Goal: Task Accomplishment & Management: Complete application form

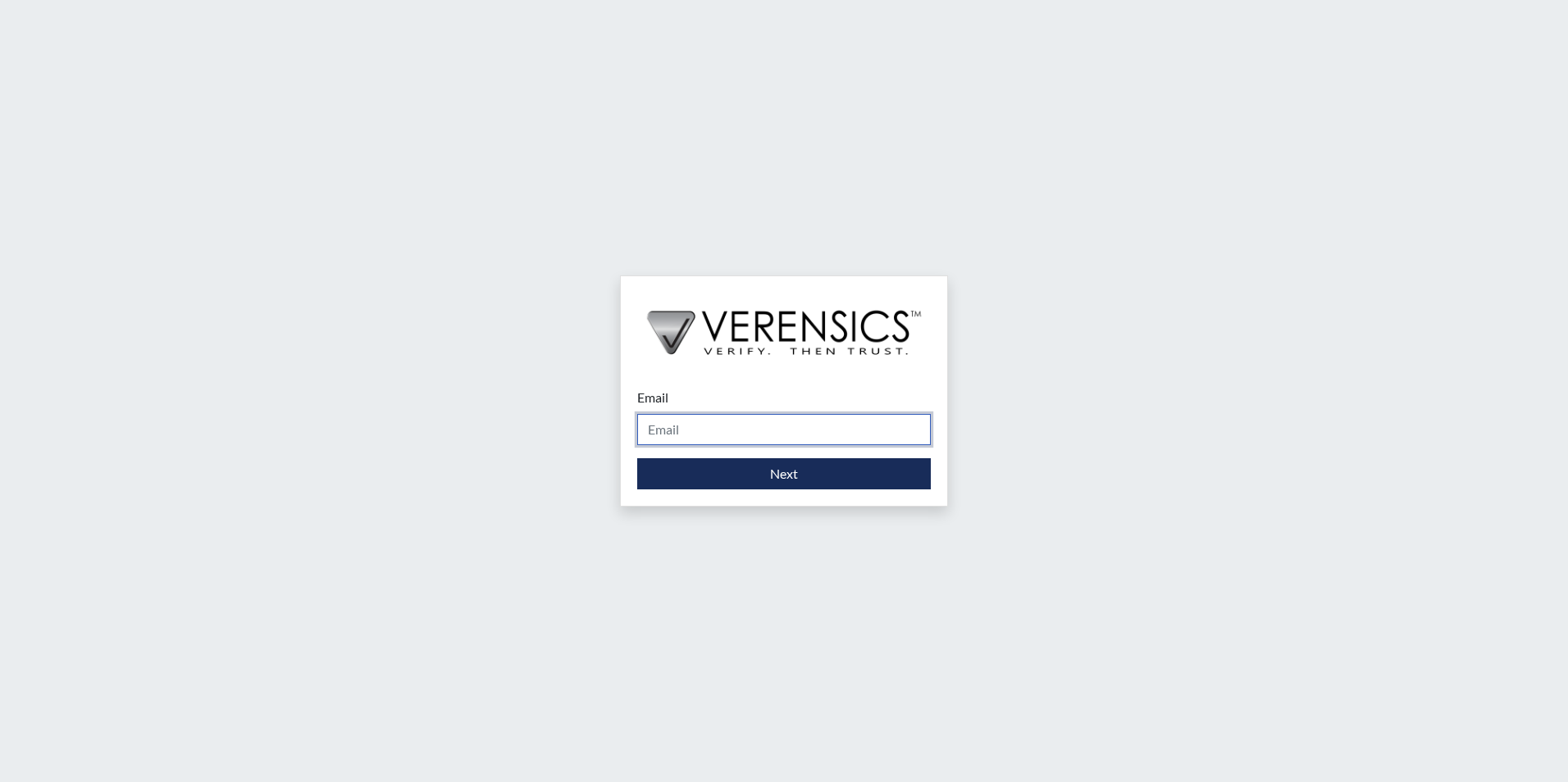
click at [701, 429] on input "Email" at bounding box center [784, 429] width 294 height 31
type input "[EMAIL_ADDRESS][PERSON_NAME][DOMAIN_NAME]"
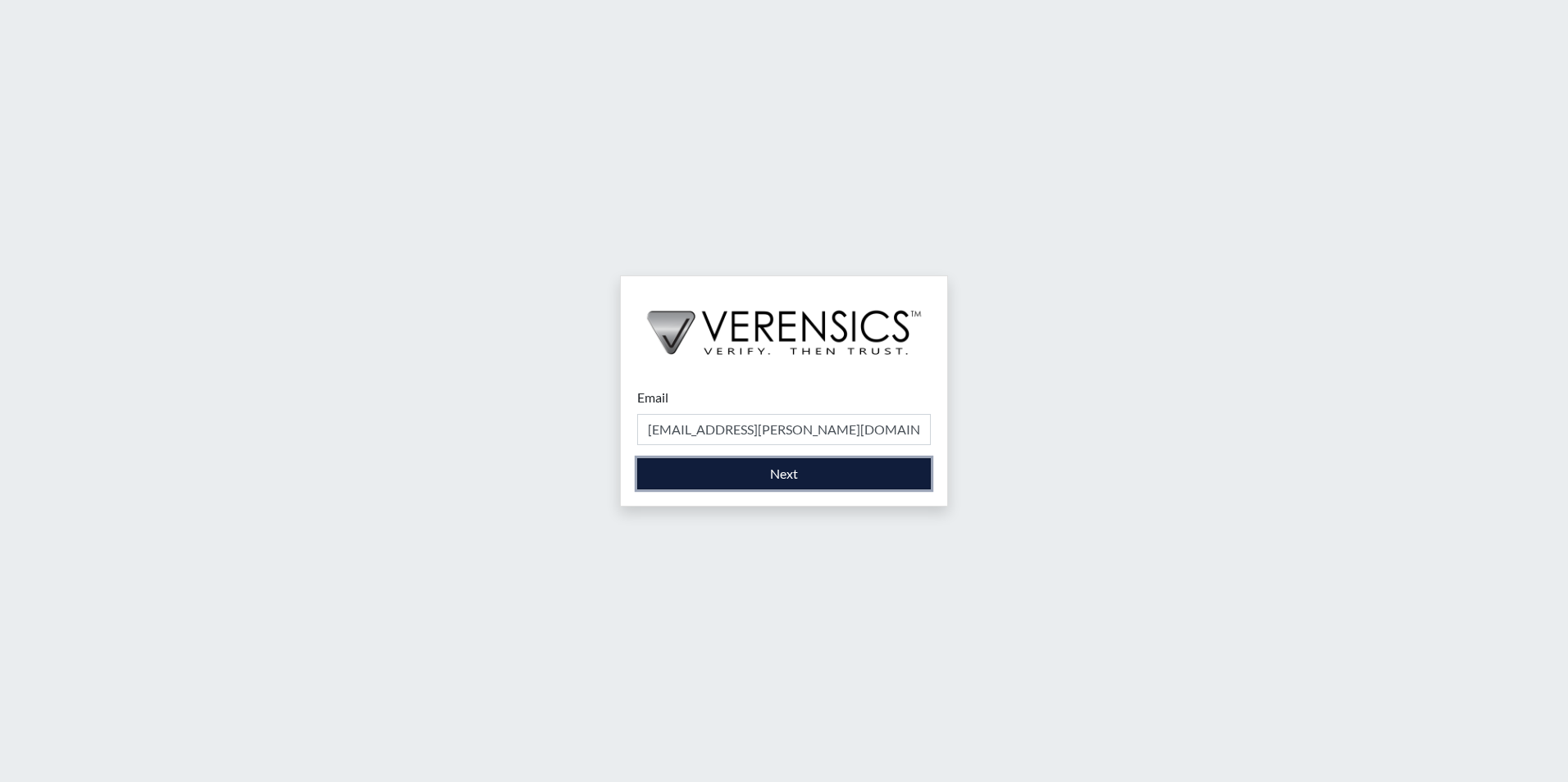
click at [754, 470] on button "Next" at bounding box center [784, 473] width 294 height 31
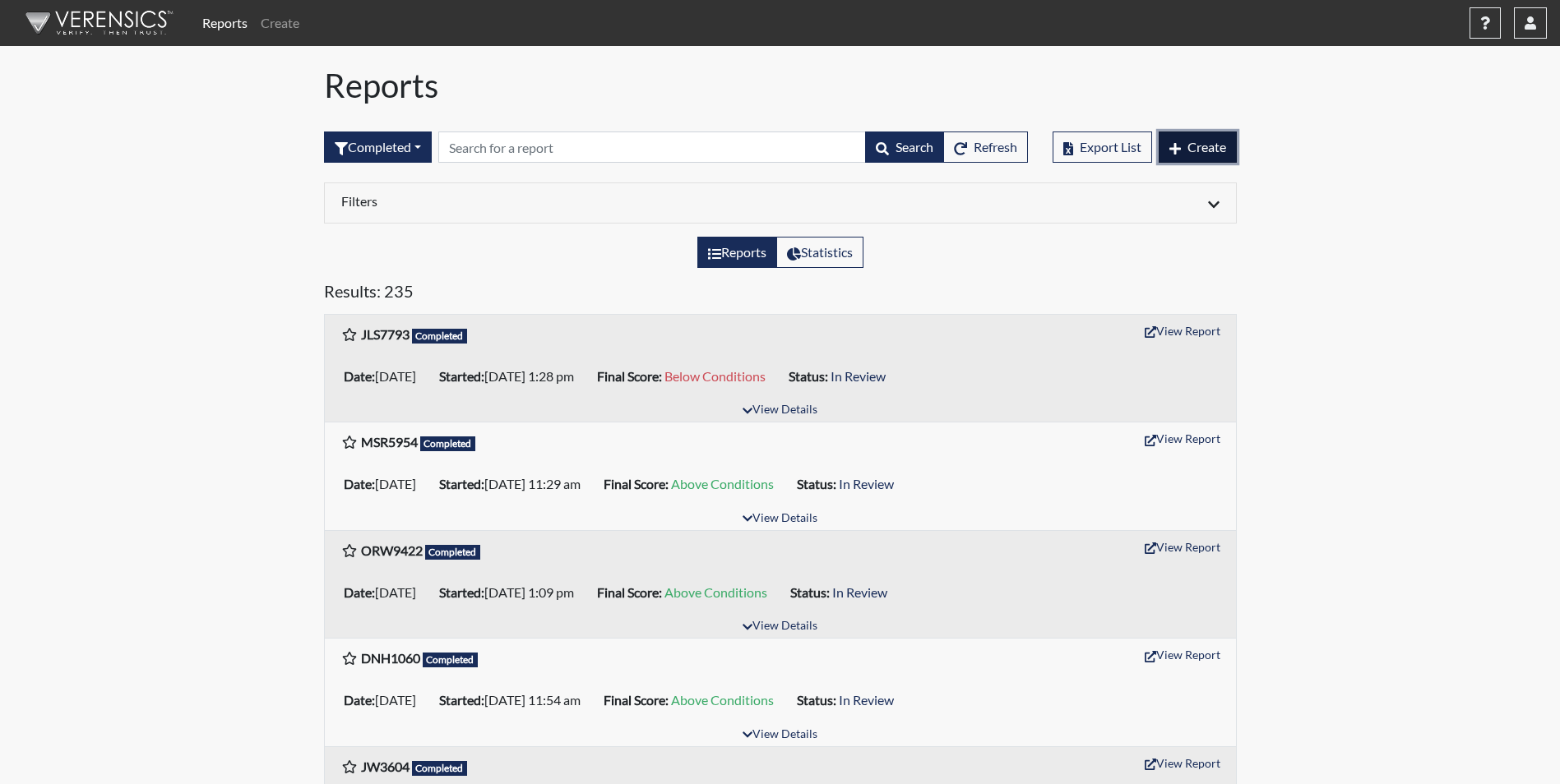
click at [1218, 152] on span "Create" at bounding box center [1207, 147] width 39 height 16
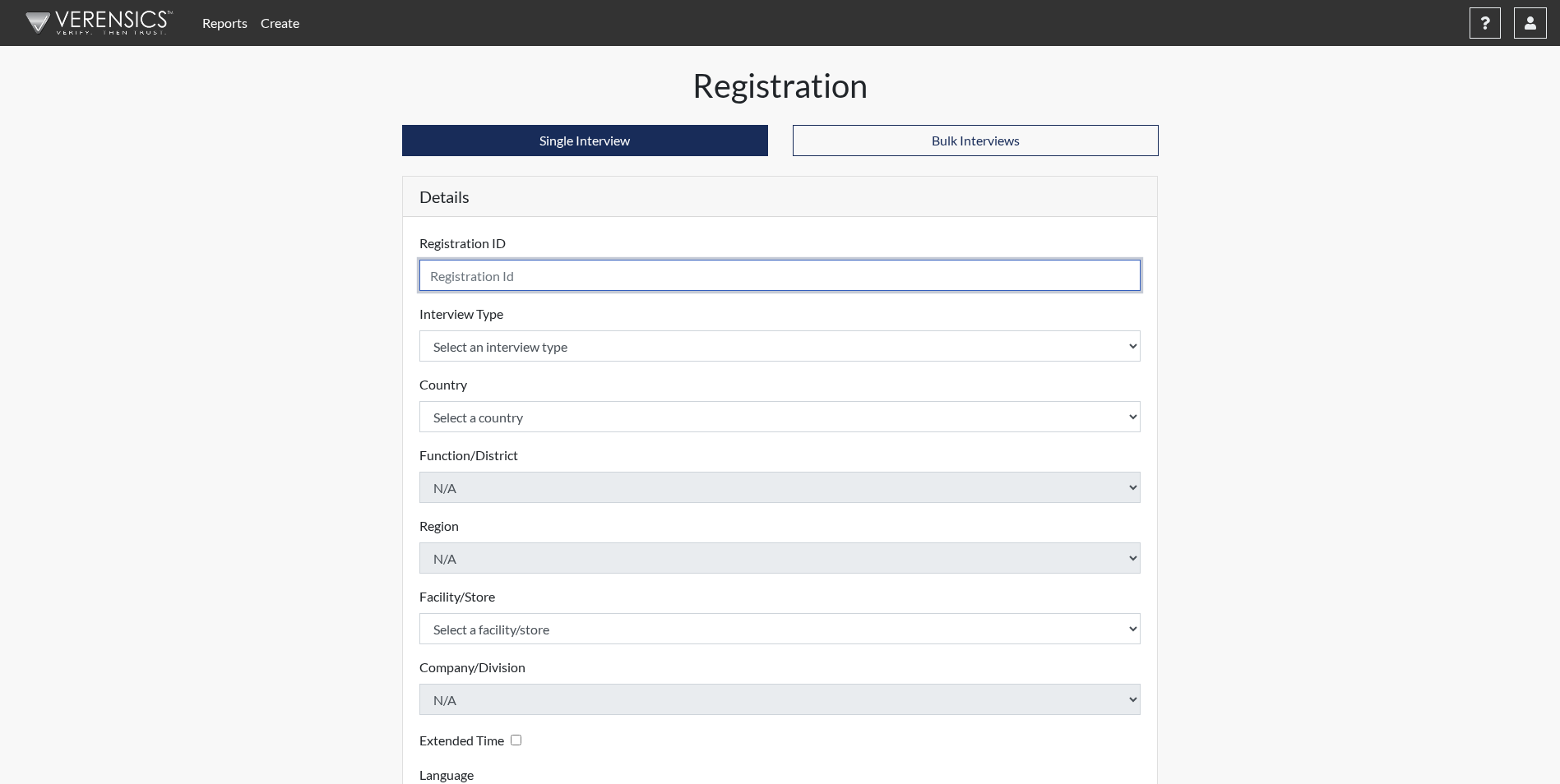
click at [540, 283] on input "text" at bounding box center [780, 275] width 722 height 31
type input "IKLS2679"
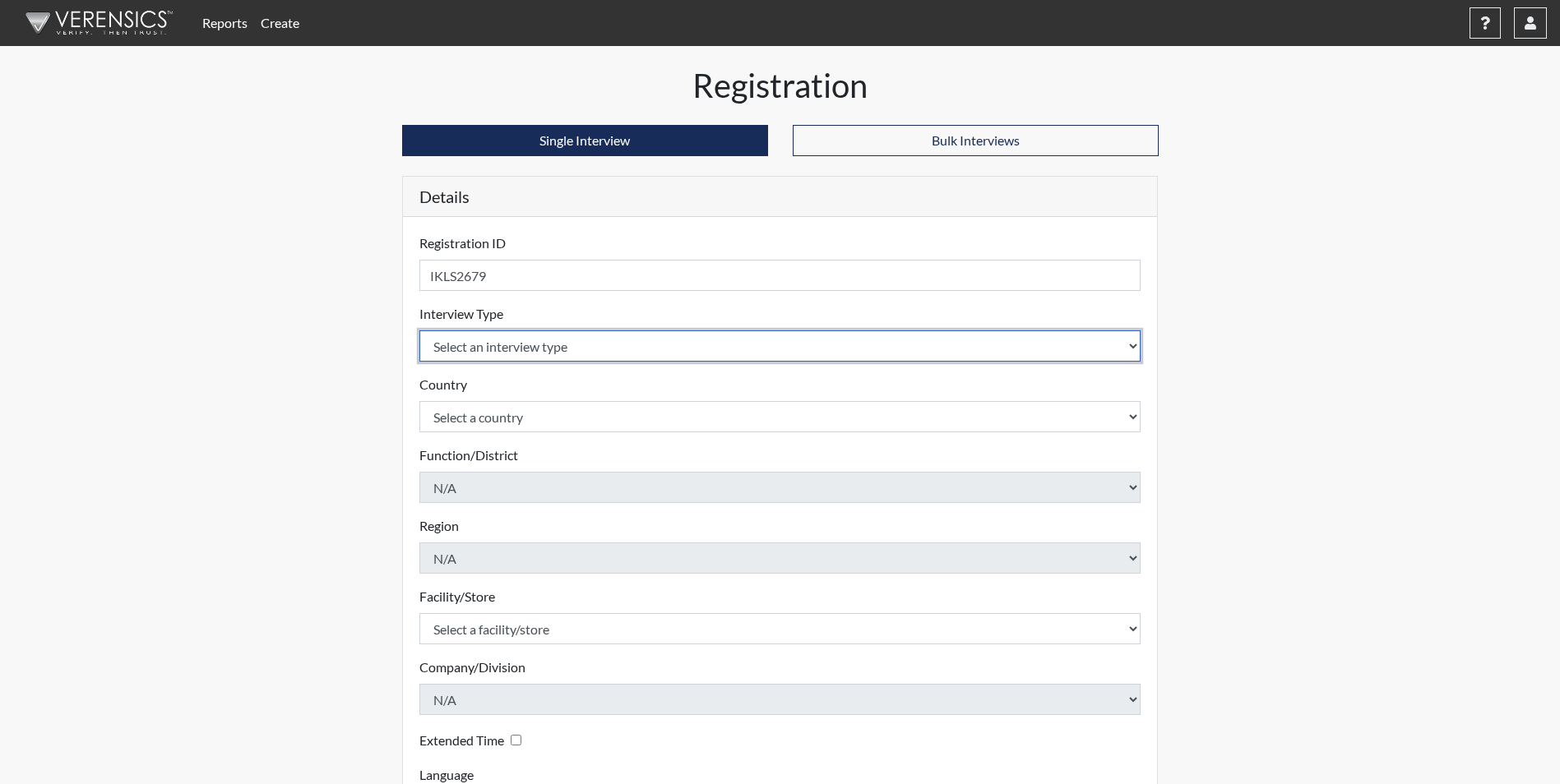
click at [538, 355] on body "Reports Create Help Center × Verensics Best Practices How to successfully use t…" at bounding box center [780, 392] width 1560 height 784
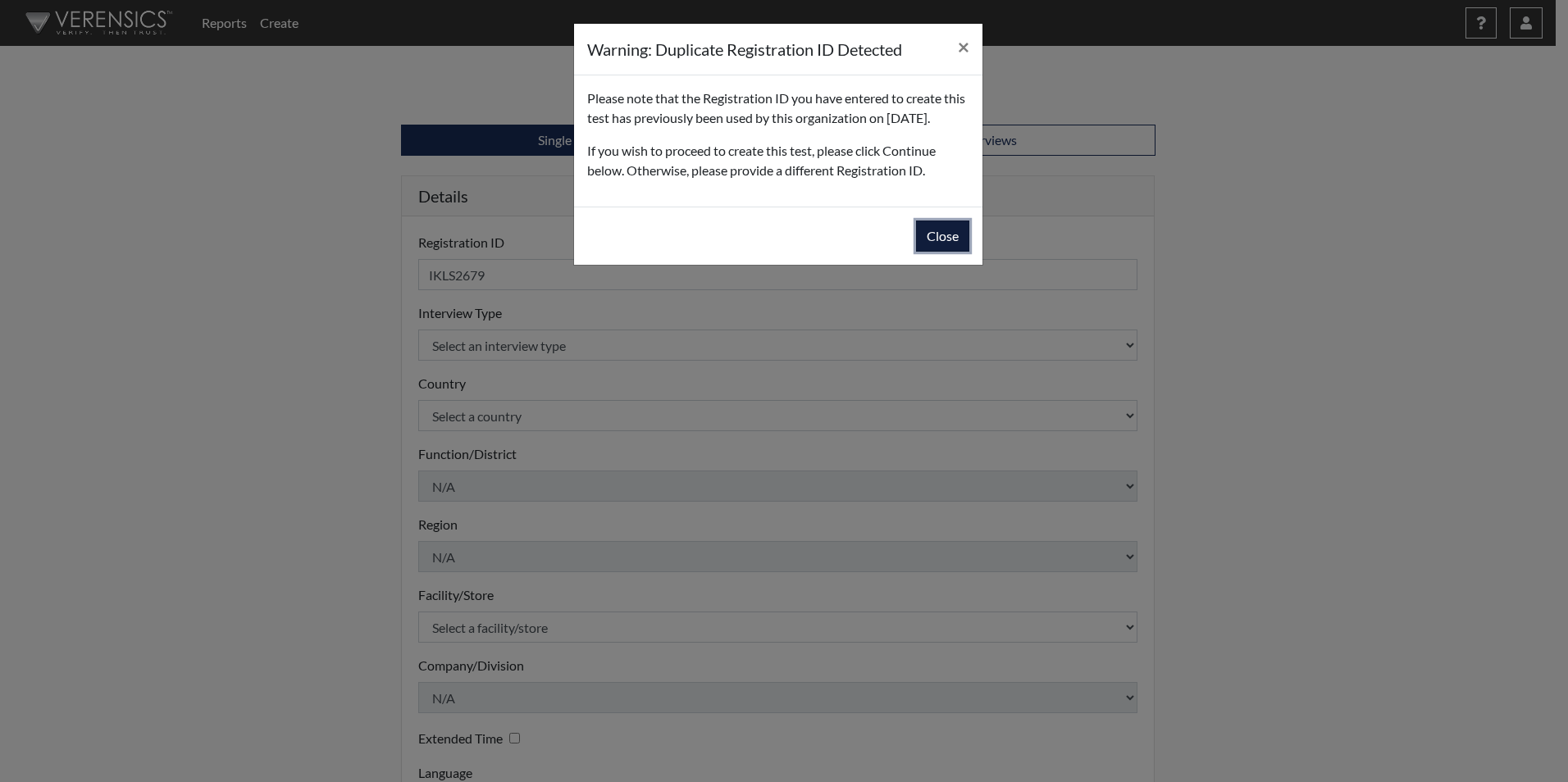
click at [934, 252] on button "Close" at bounding box center [943, 236] width 54 height 31
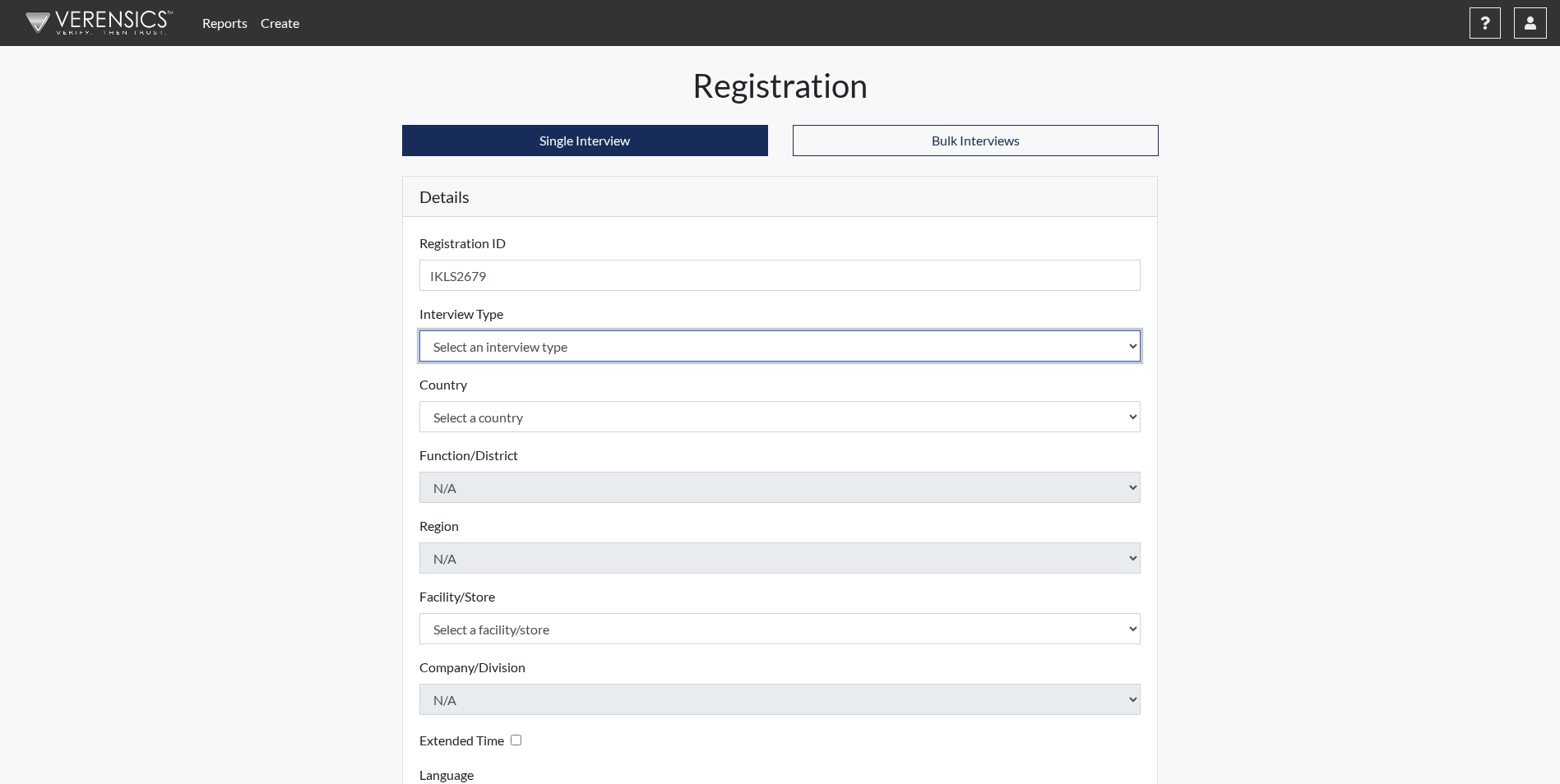
click at [462, 344] on select "Select an interview type Corrections Pre-Employment" at bounding box center [780, 345] width 722 height 31
select select "ff733e93-e1bf-11ea-9c9f-0eff0cf7eb8f"
click at [420, 330] on select "Select an interview type Corrections Pre-Employment" at bounding box center [780, 345] width 722 height 31
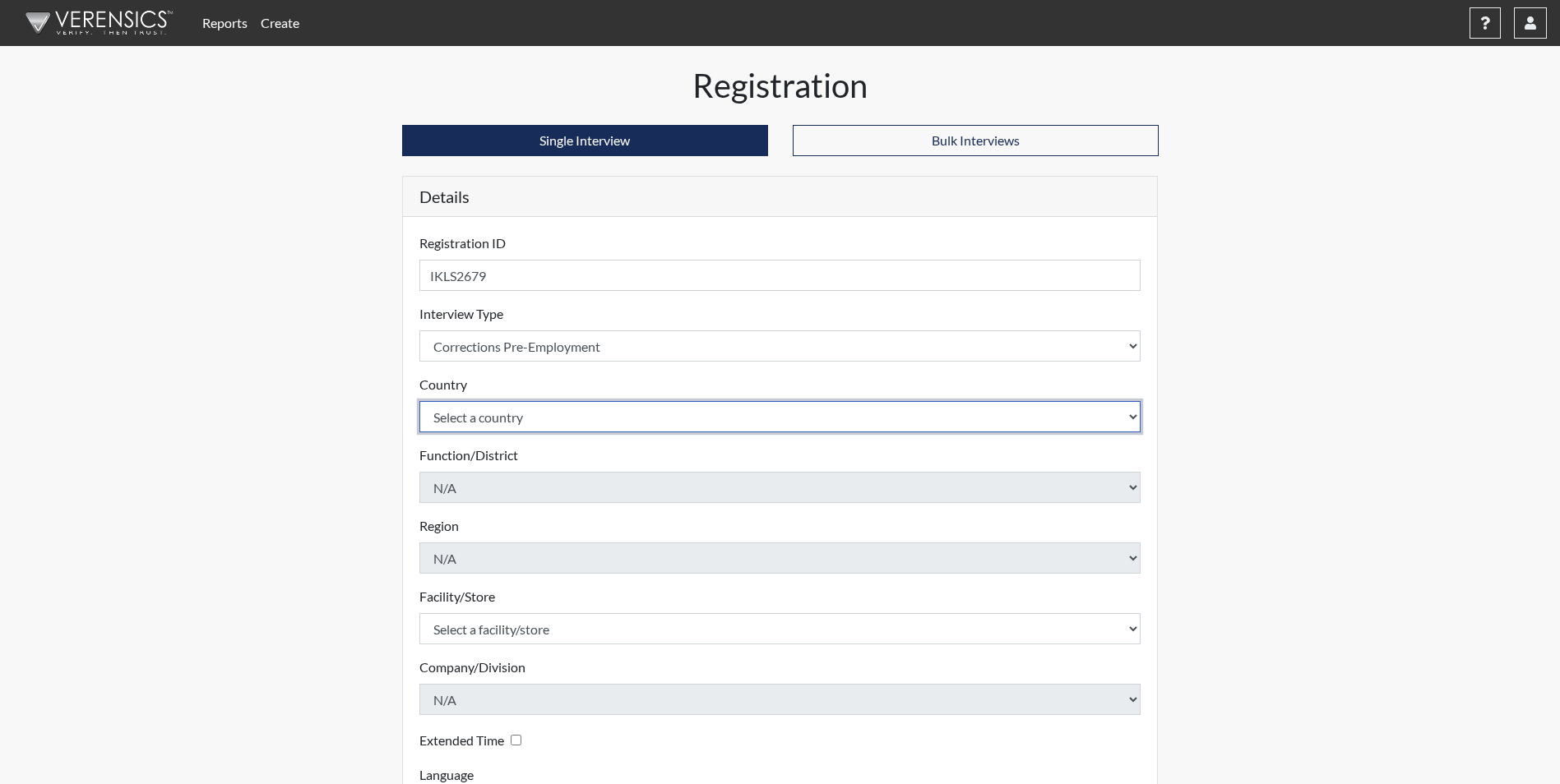
click at [447, 423] on select "Select a country [GEOGRAPHIC_DATA] [GEOGRAPHIC_DATA]" at bounding box center [780, 416] width 722 height 31
select select "united-states-of-[GEOGRAPHIC_DATA]"
click at [420, 401] on select "Select a country [GEOGRAPHIC_DATA] [GEOGRAPHIC_DATA]" at bounding box center [780, 416] width 722 height 31
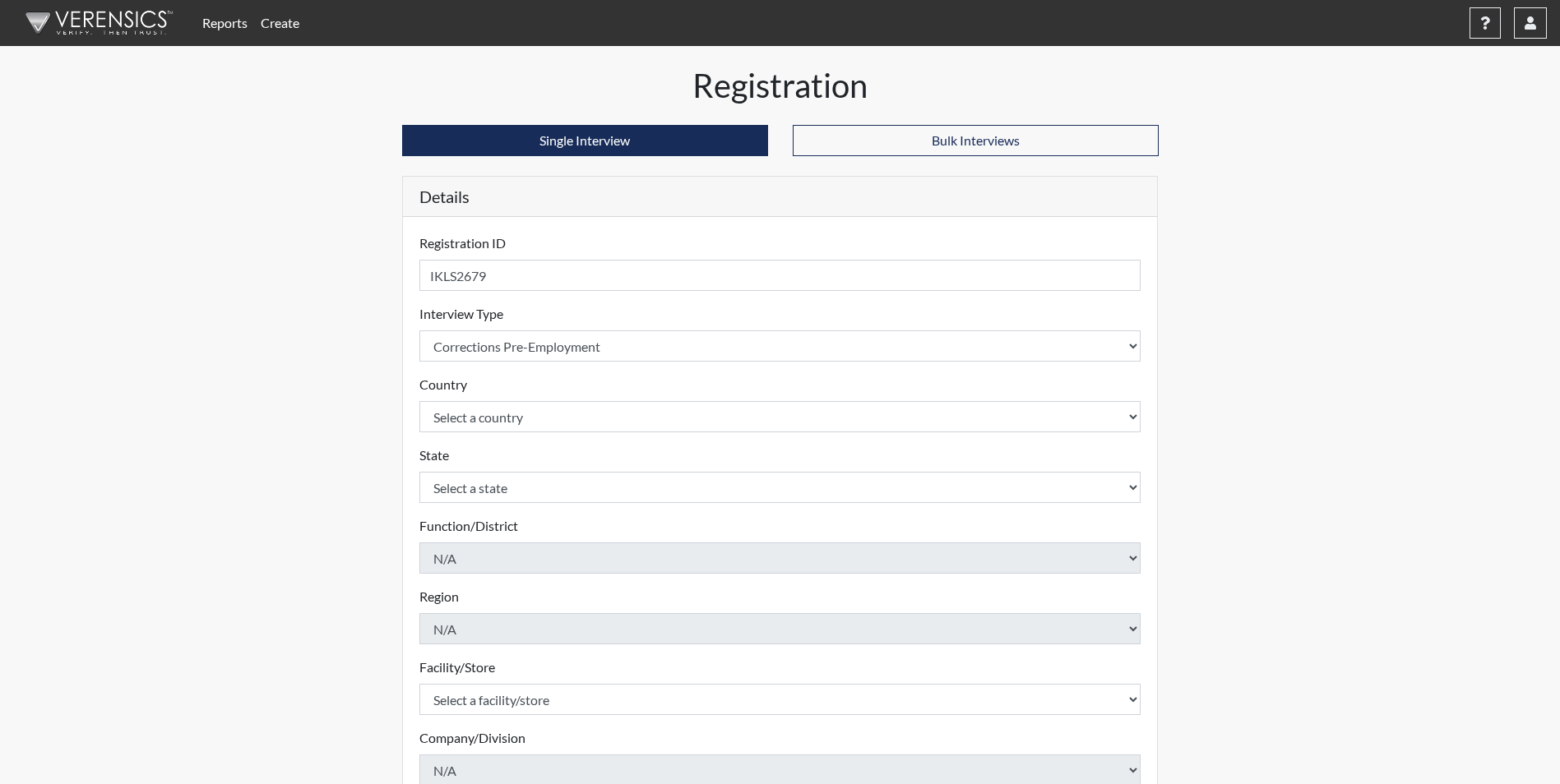
click at [368, 426] on div "Registration Single Interview Bulk Interviews Details Registration ID IKLS2679 …" at bounding box center [780, 531] width 938 height 930
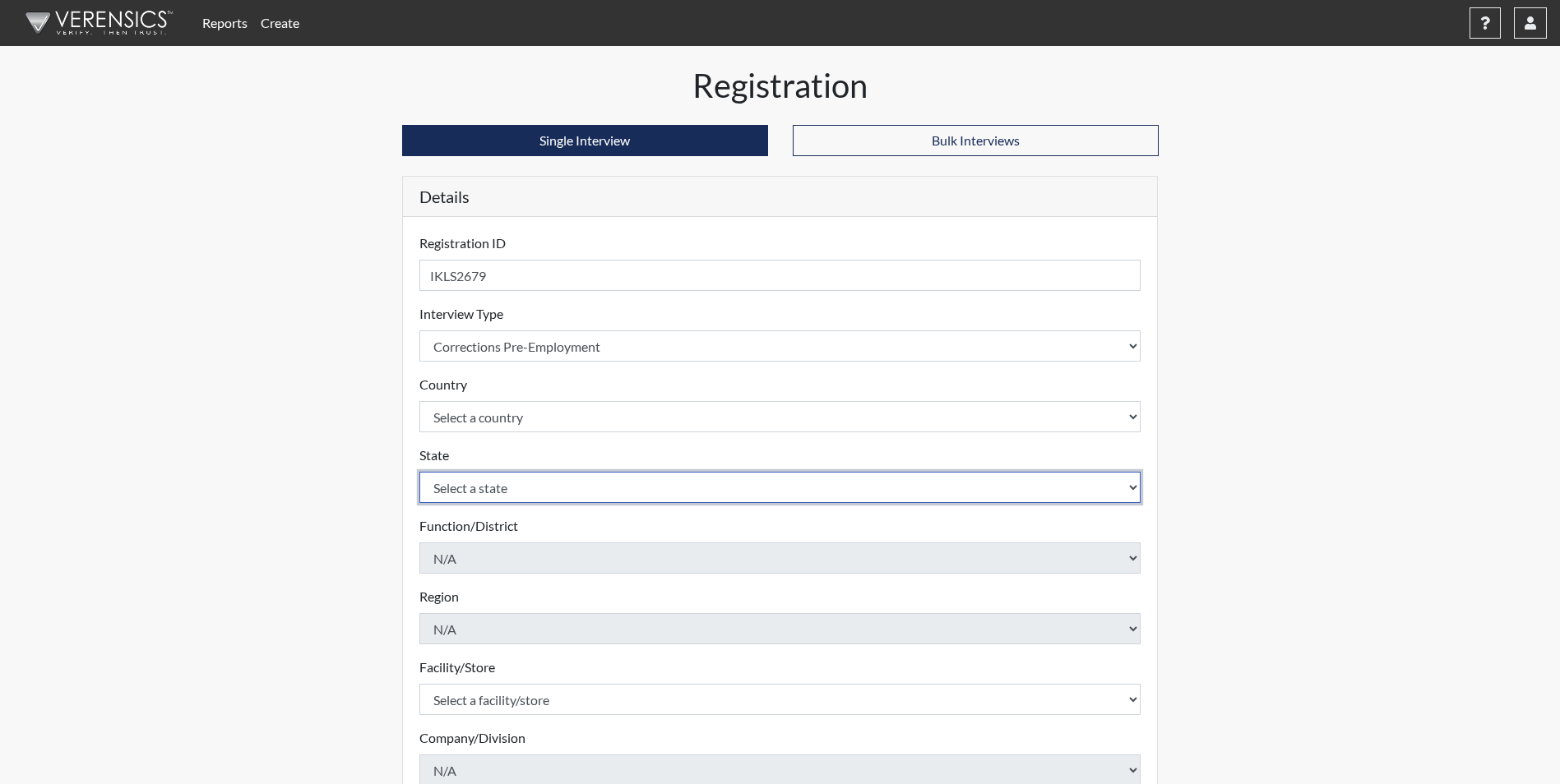
click at [427, 485] on select "Select a state [US_STATE] [US_STATE] [US_STATE] [US_STATE] [US_STATE] [US_STATE…" at bounding box center [780, 487] width 722 height 31
select select "GA"
click at [420, 472] on select "Select a state [US_STATE] [US_STATE] [US_STATE] [US_STATE] [US_STATE] [US_STATE…" at bounding box center [780, 487] width 722 height 31
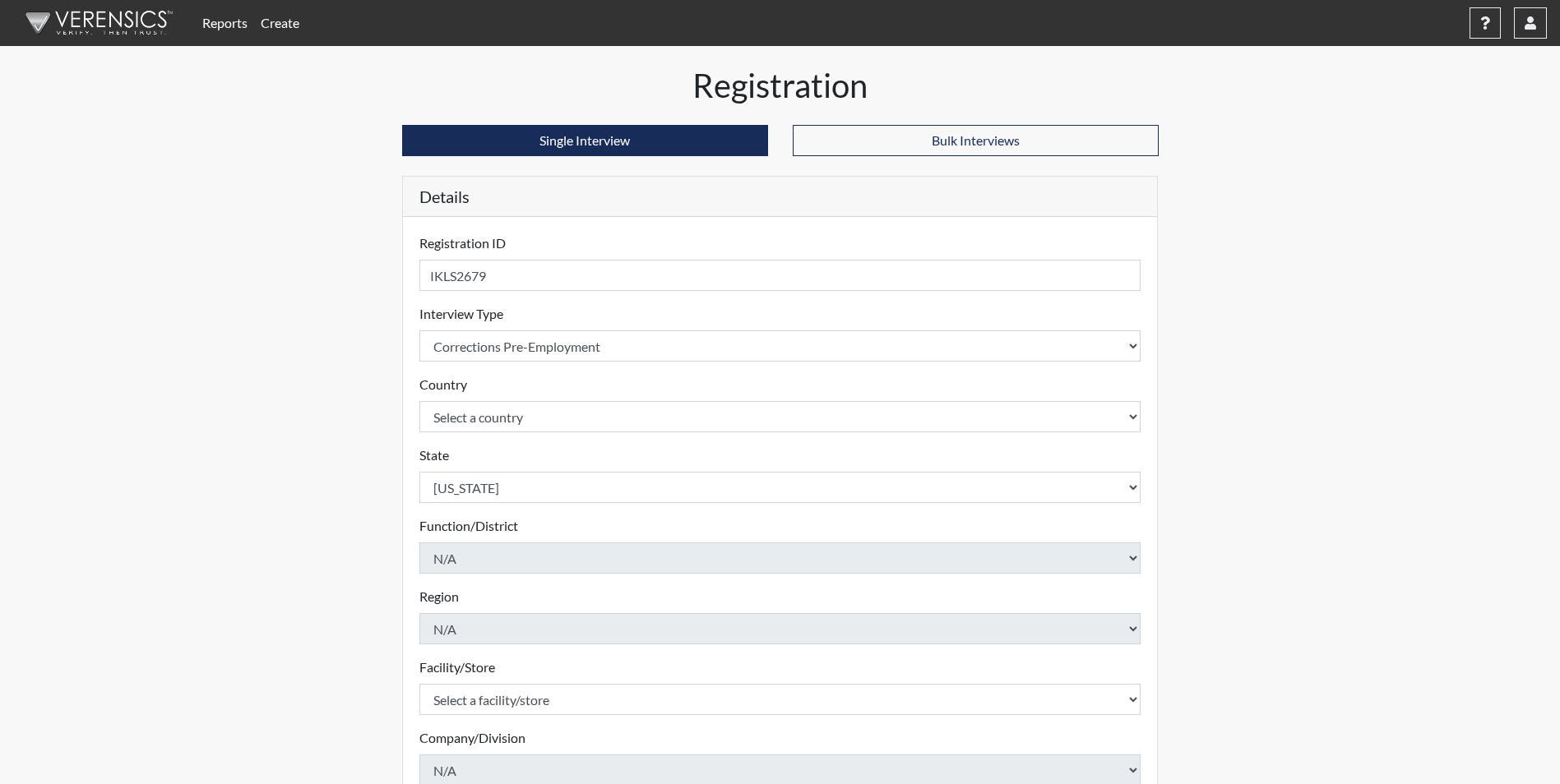
click at [283, 338] on div "Reports Create Help Center × Verensics Best Practices How to successfully use t…" at bounding box center [780, 498] width 1560 height 996
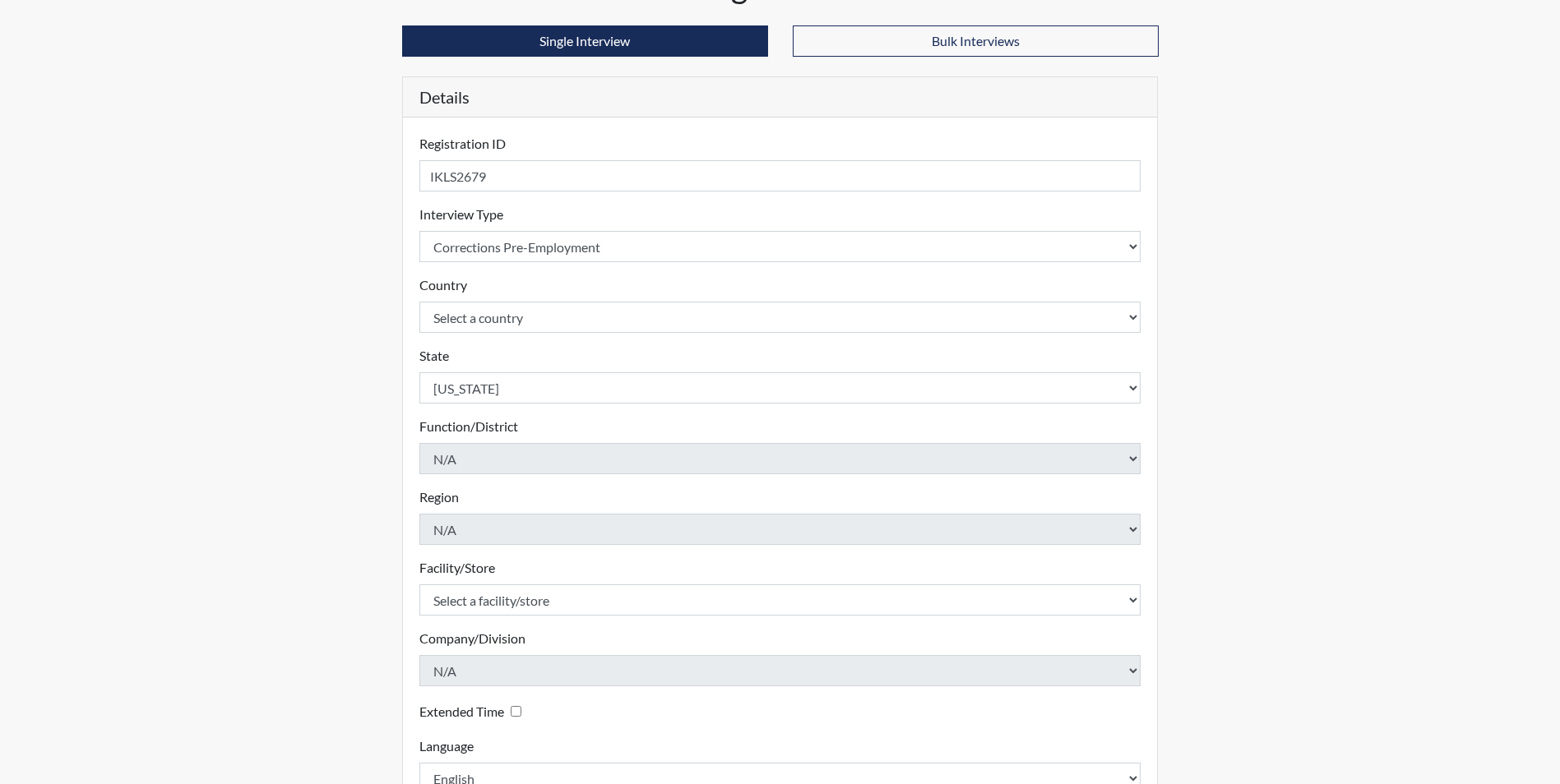
scroll to position [212, 0]
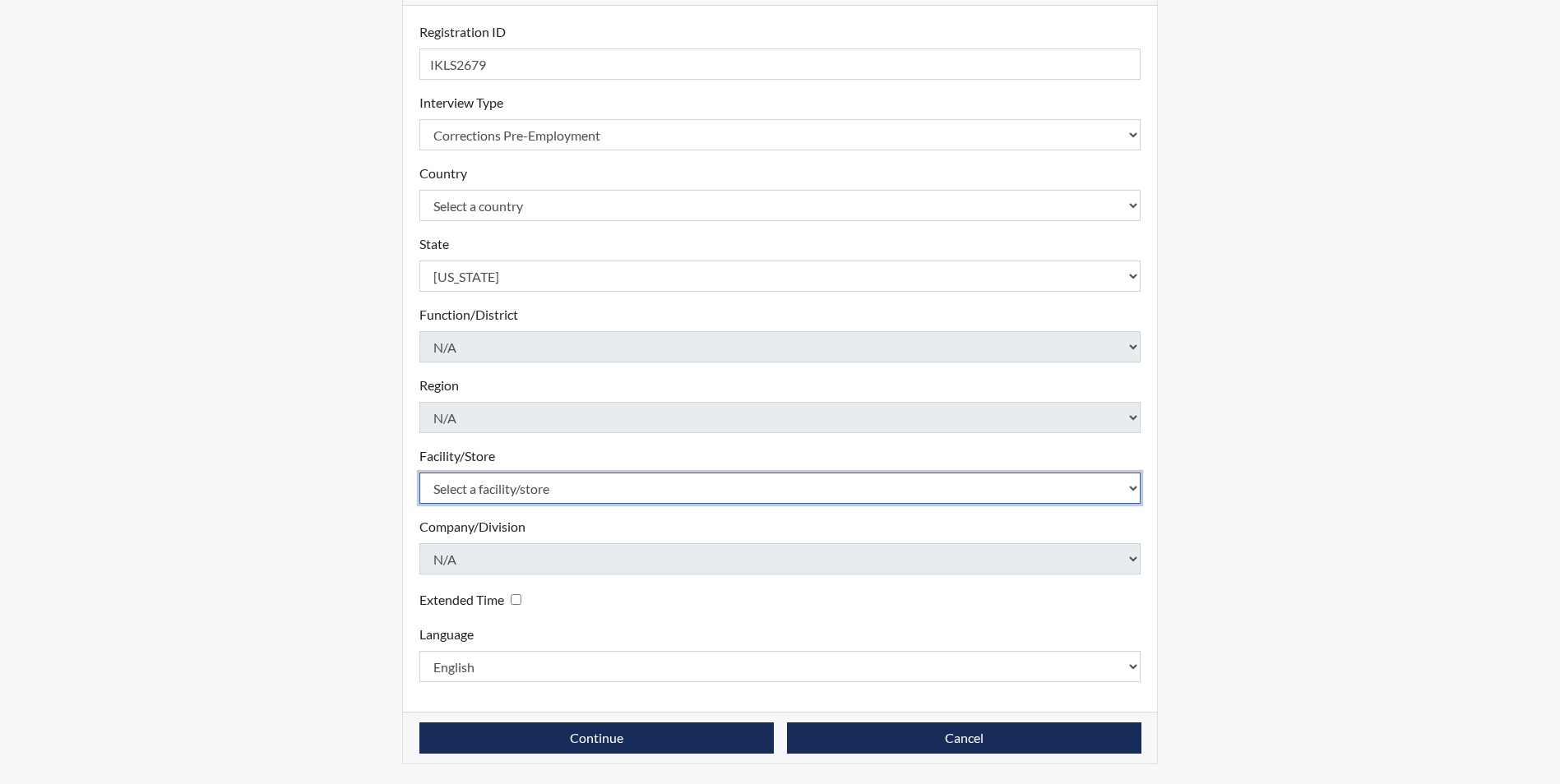
drag, startPoint x: 497, startPoint y: 490, endPoint x: 485, endPoint y: 492, distance: 12.2
click at [495, 490] on select "Select a facility/store Augusta SMP" at bounding box center [780, 488] width 722 height 31
select select "171ae632-e4c4-4d72-8399-7d980dd64d0f"
click at [420, 472] on select "Select a facility/store Augusta SMP" at bounding box center [780, 488] width 722 height 31
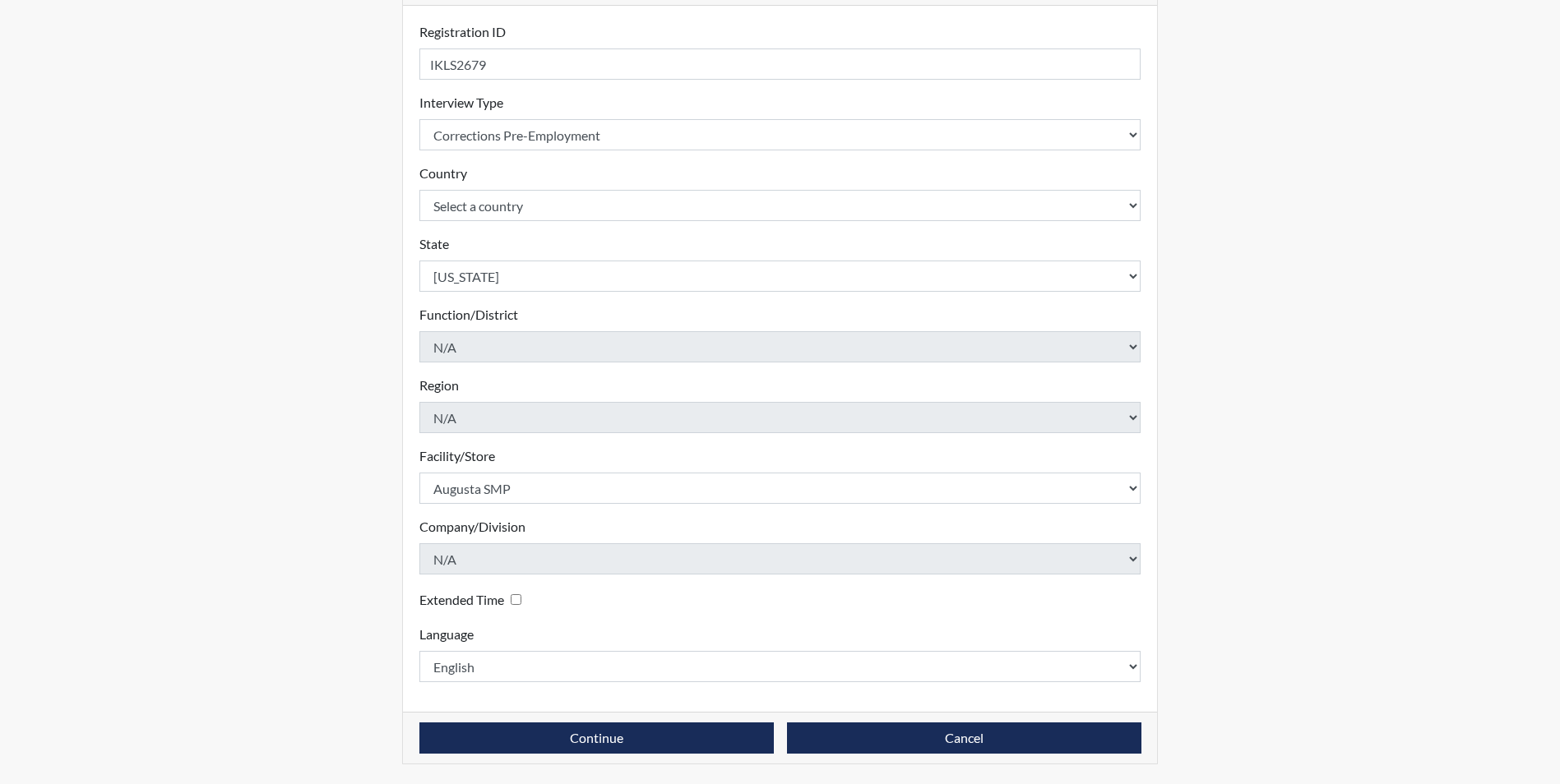
click at [360, 505] on div "Registration Single Interview Bulk Interviews Details Registration ID IKLS2679 …" at bounding box center [780, 319] width 938 height 930
click at [504, 729] on button "Continue" at bounding box center [597, 738] width 355 height 31
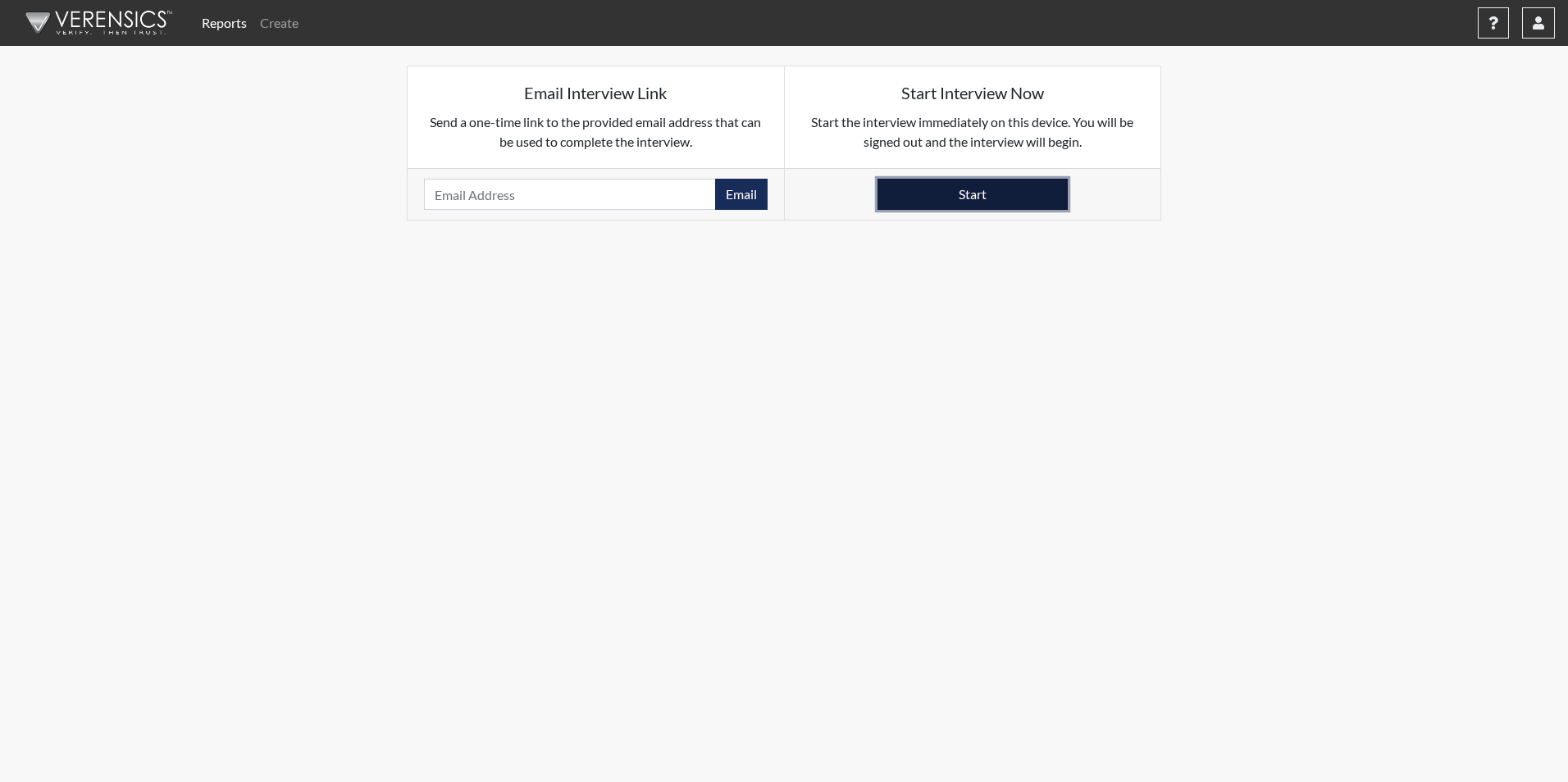
click at [933, 198] on button "Start" at bounding box center [973, 193] width 191 height 31
